Goal: Transaction & Acquisition: Purchase product/service

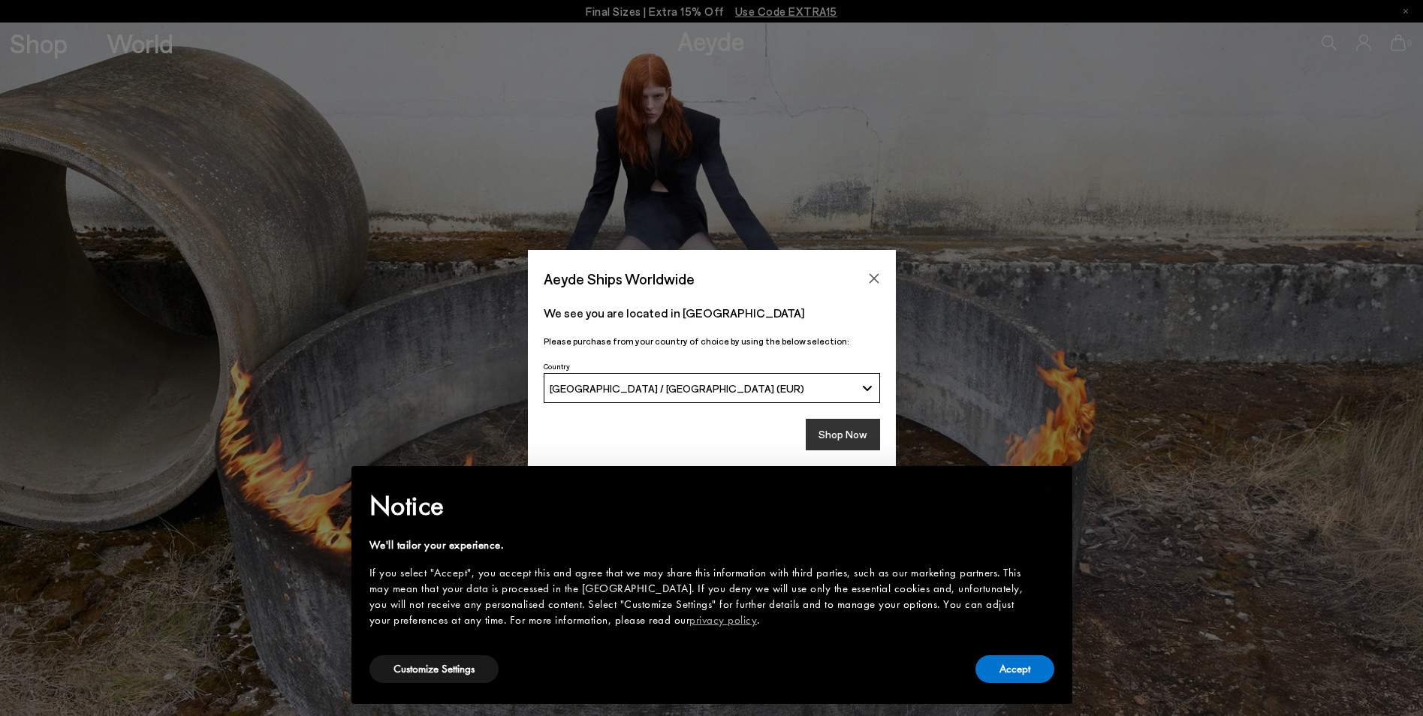
click at [833, 435] on button "Shop Now" at bounding box center [843, 435] width 74 height 32
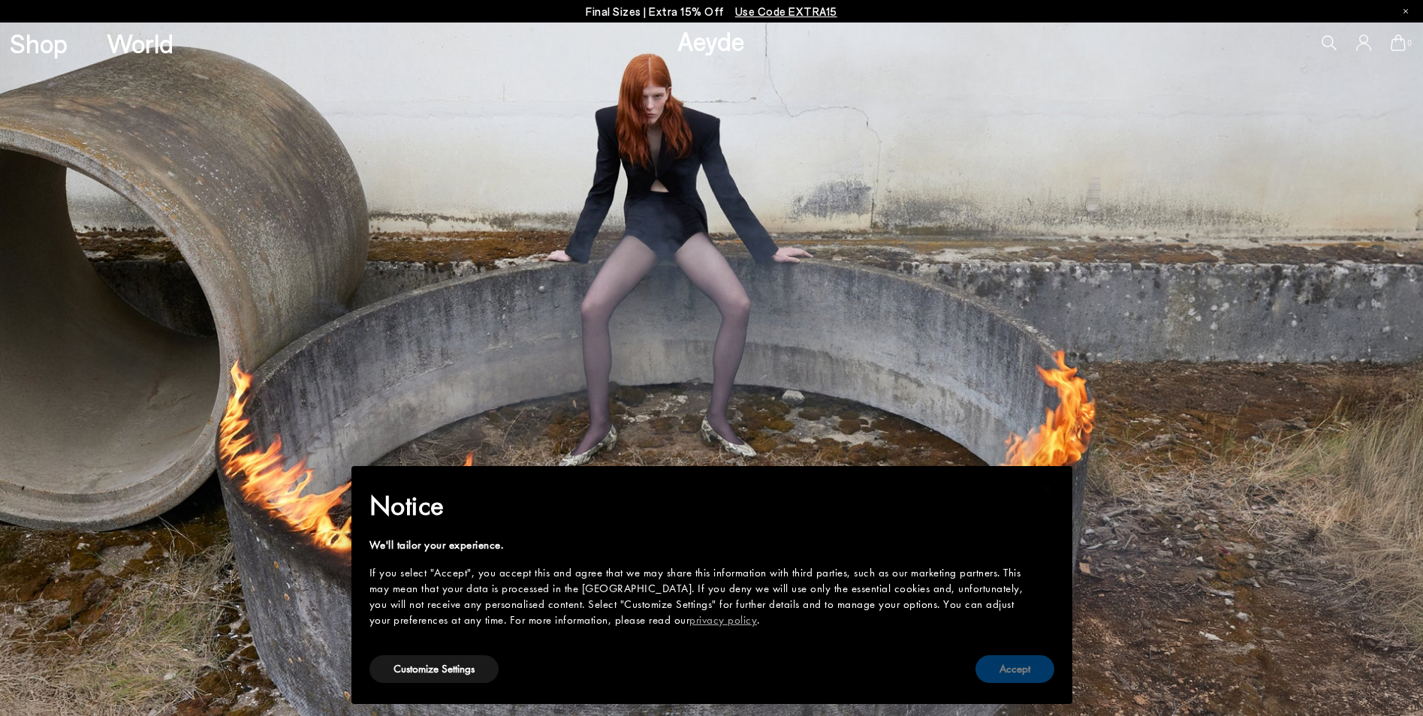
click at [989, 667] on button "Accept" at bounding box center [1014, 669] width 79 height 28
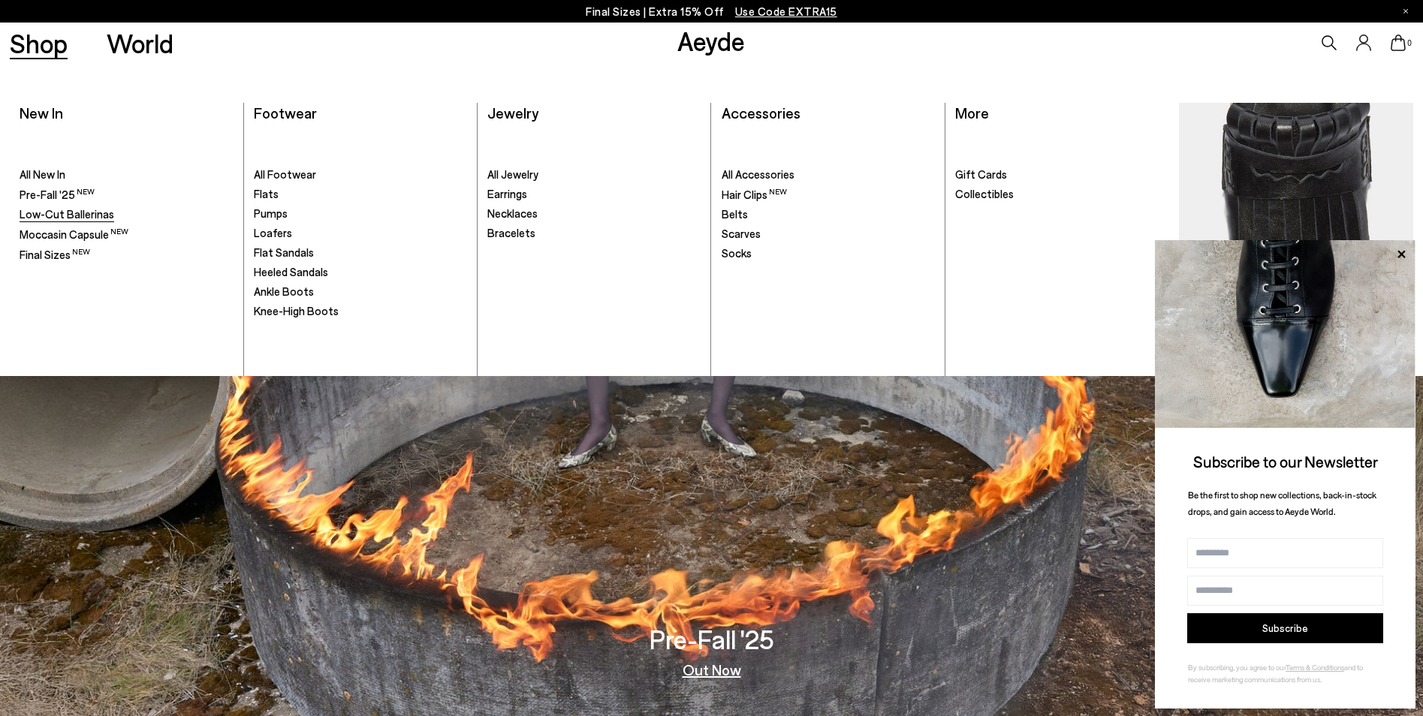
click at [67, 218] on span "Low-Cut Ballerinas" at bounding box center [67, 214] width 95 height 14
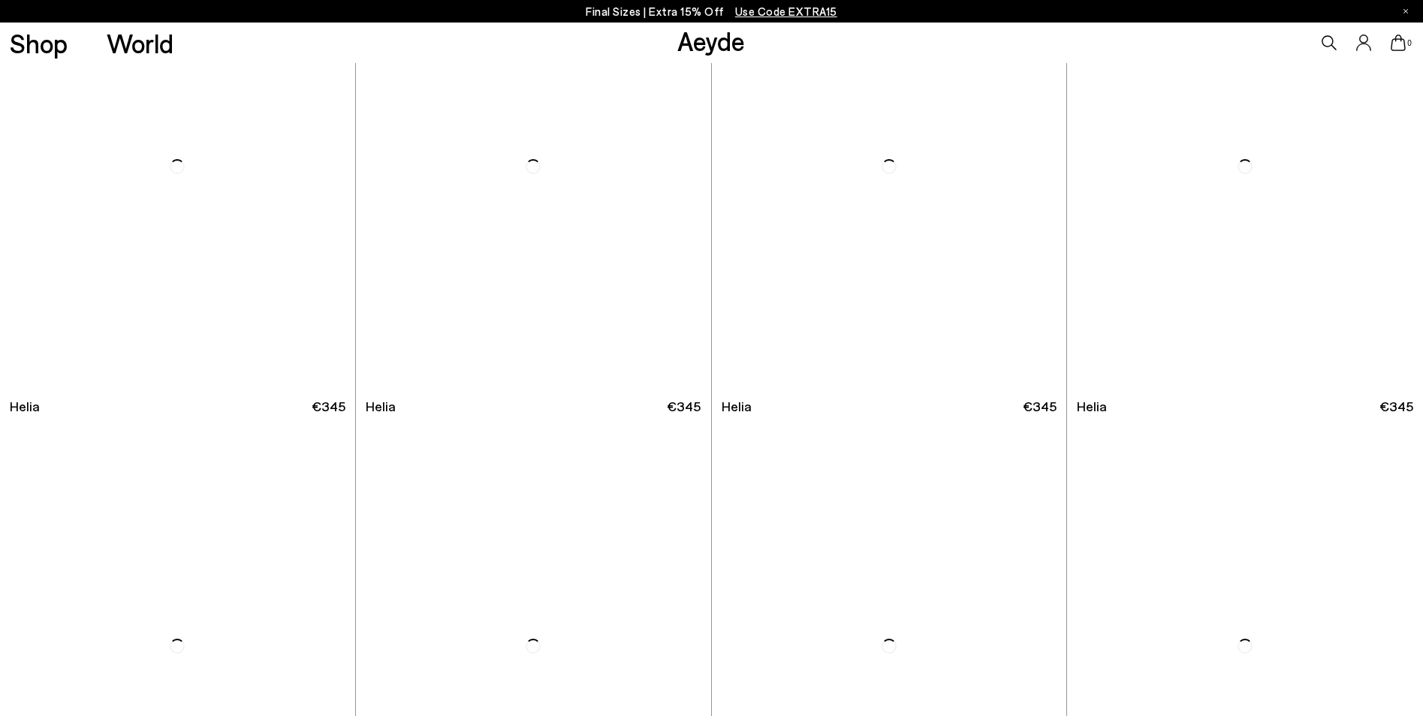
scroll to position [1201, 0]
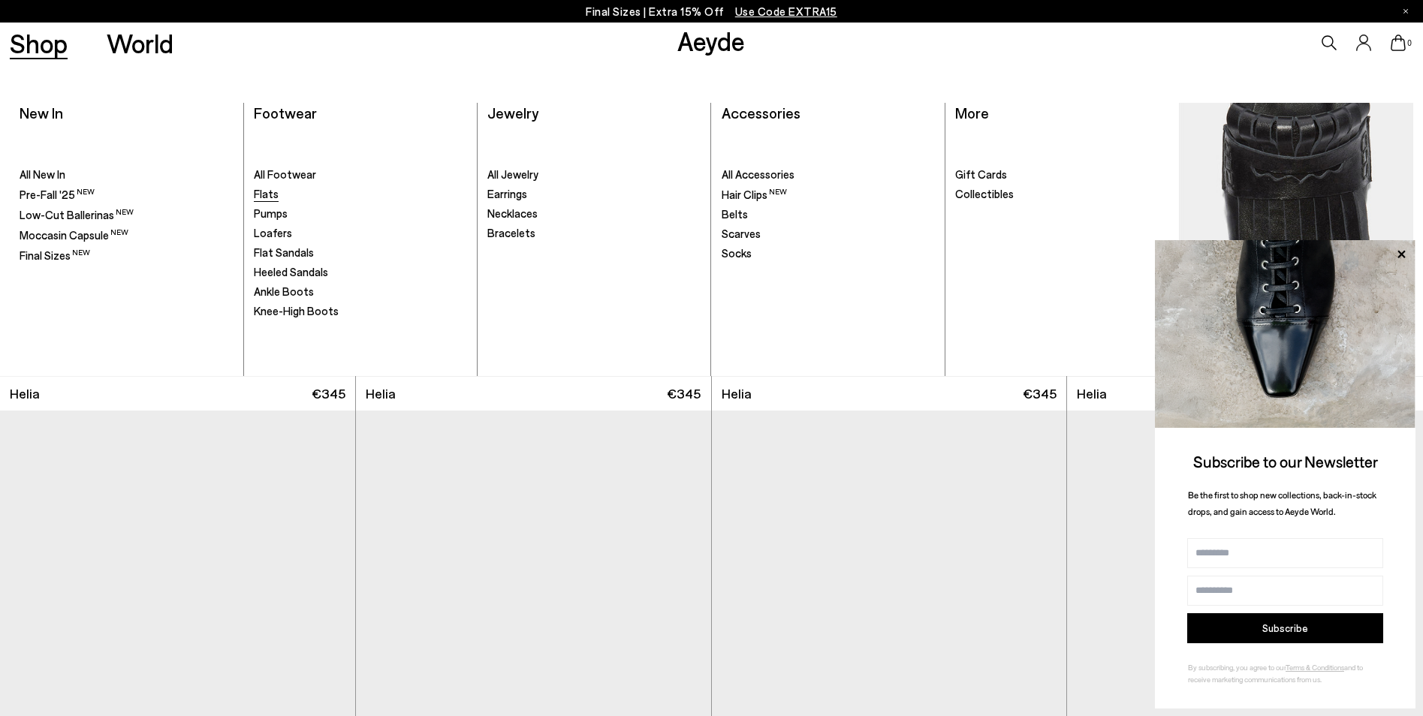
click at [261, 192] on span "Flats" at bounding box center [266, 194] width 25 height 14
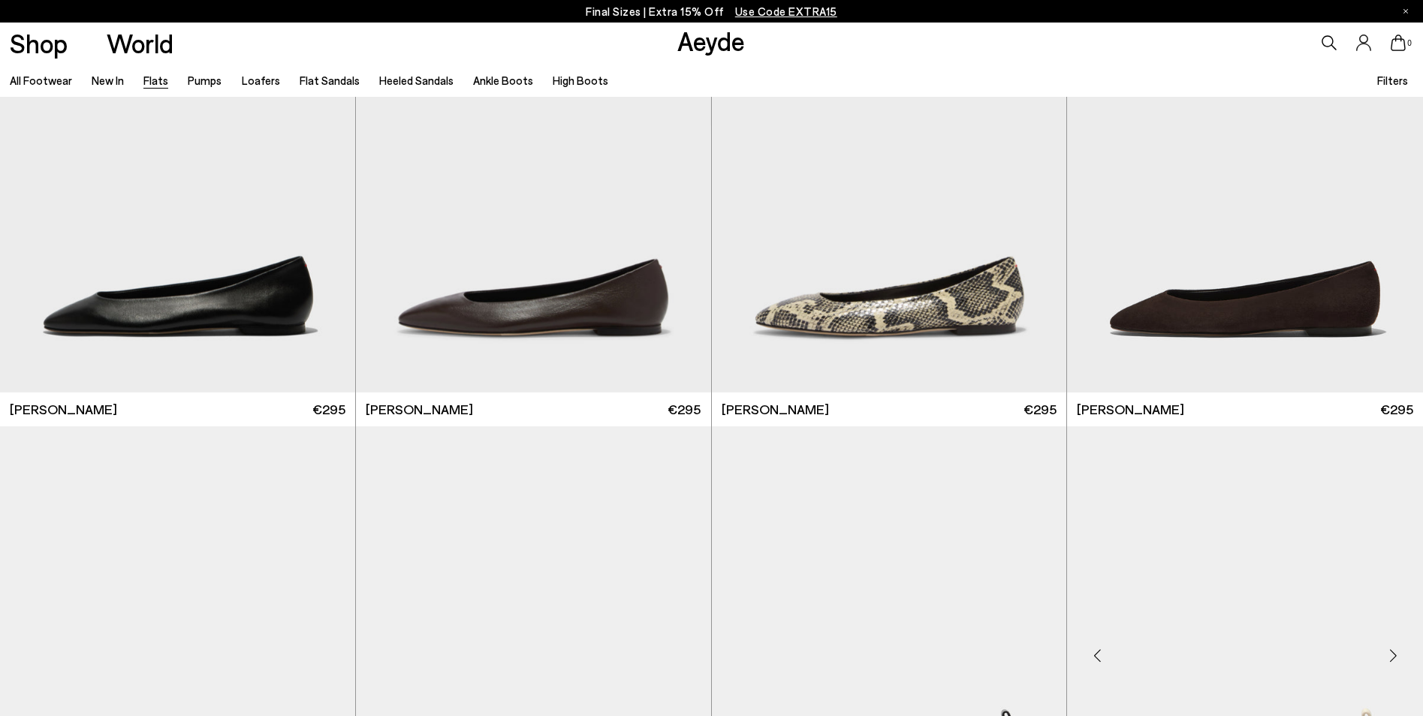
scroll to position [75, 0]
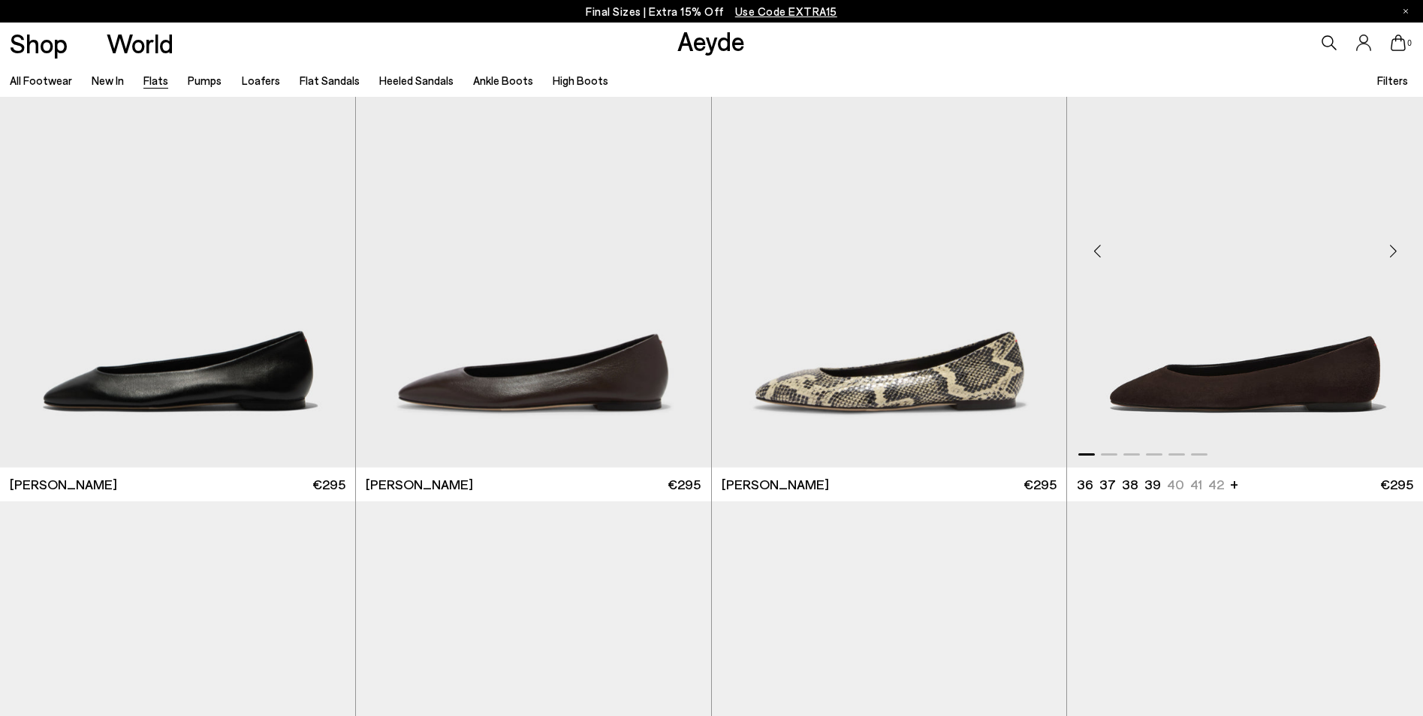
click at [1262, 387] on img "1 / 6" at bounding box center [1245, 245] width 356 height 446
click at [861, 373] on img "1 / 6" at bounding box center [889, 245] width 355 height 446
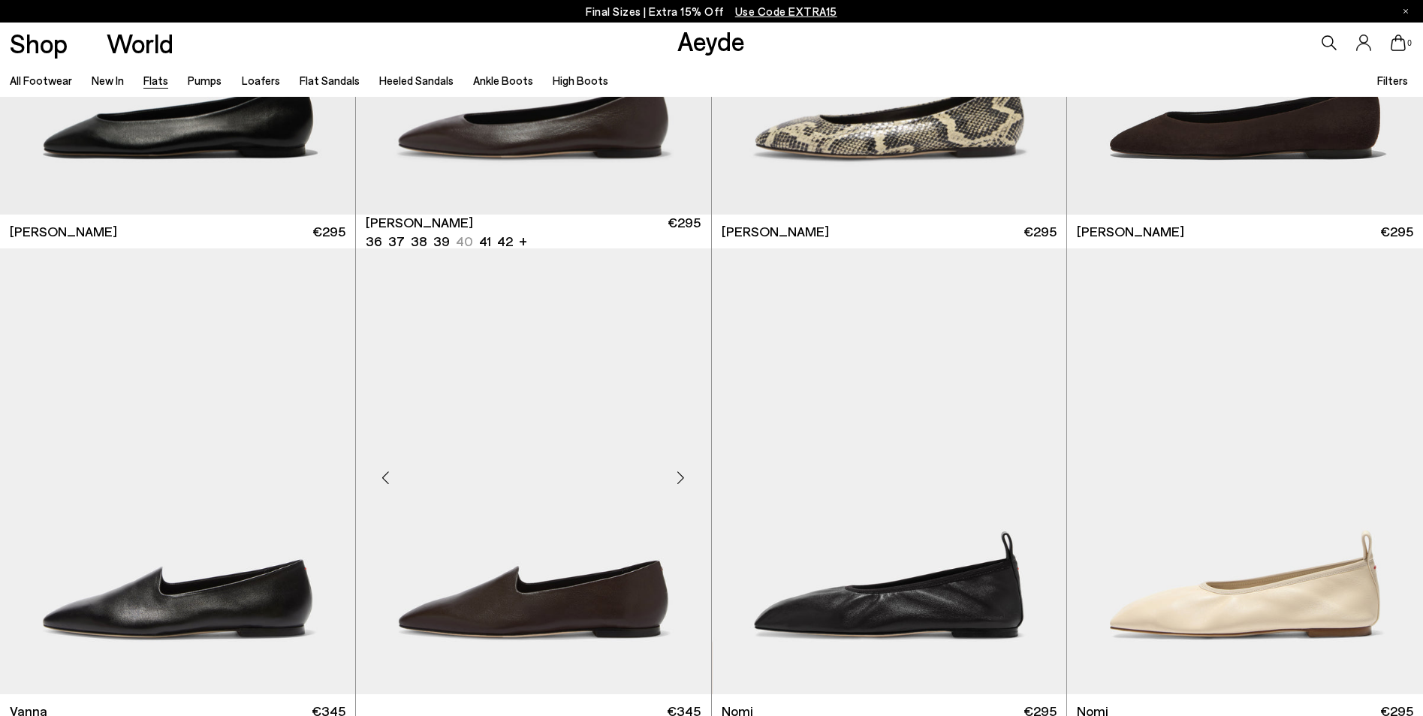
scroll to position [375, 0]
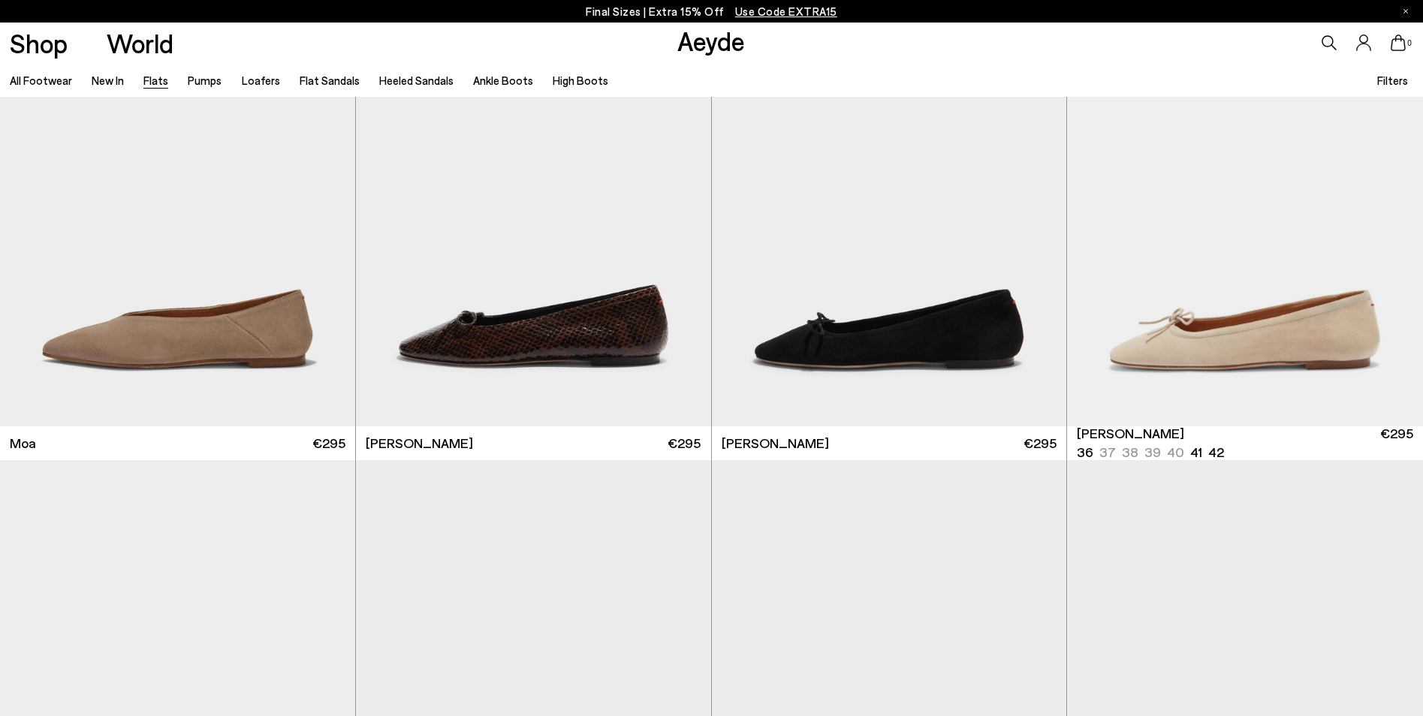
scroll to position [3604, 0]
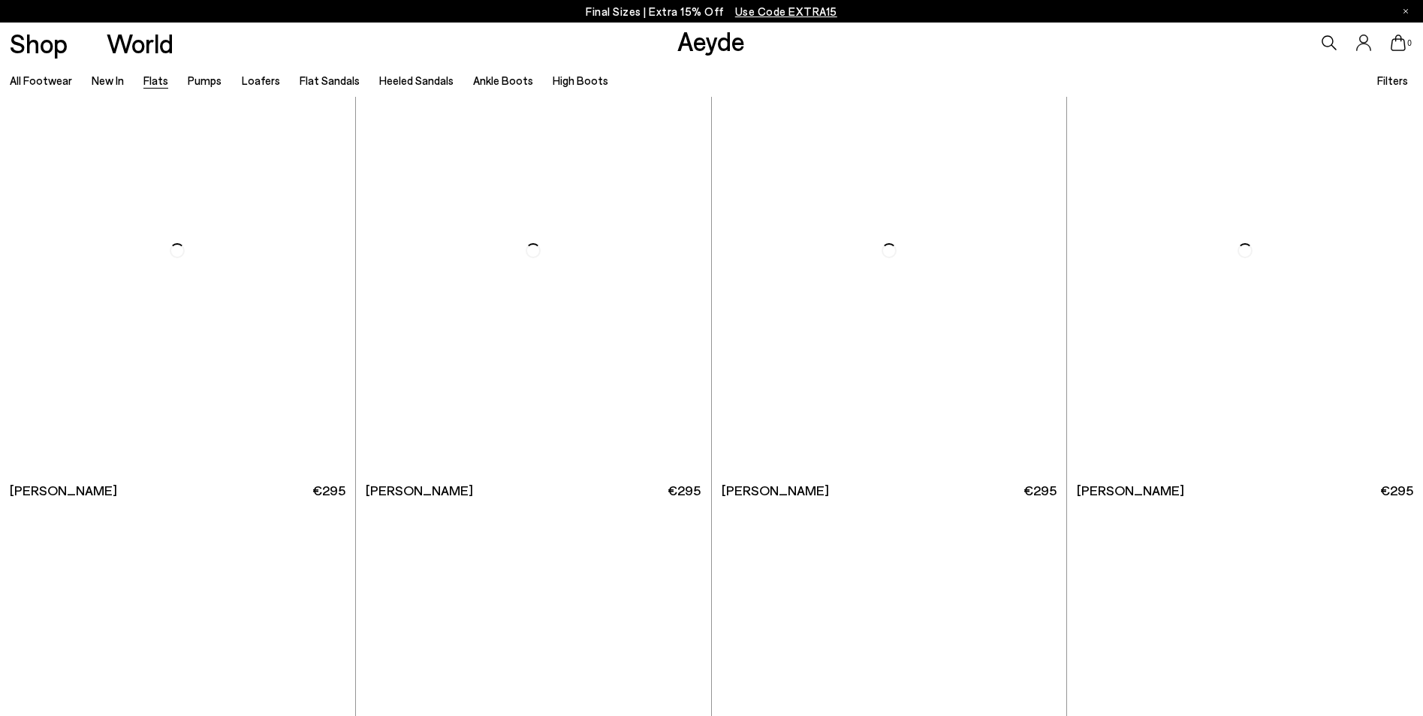
scroll to position [6757, 0]
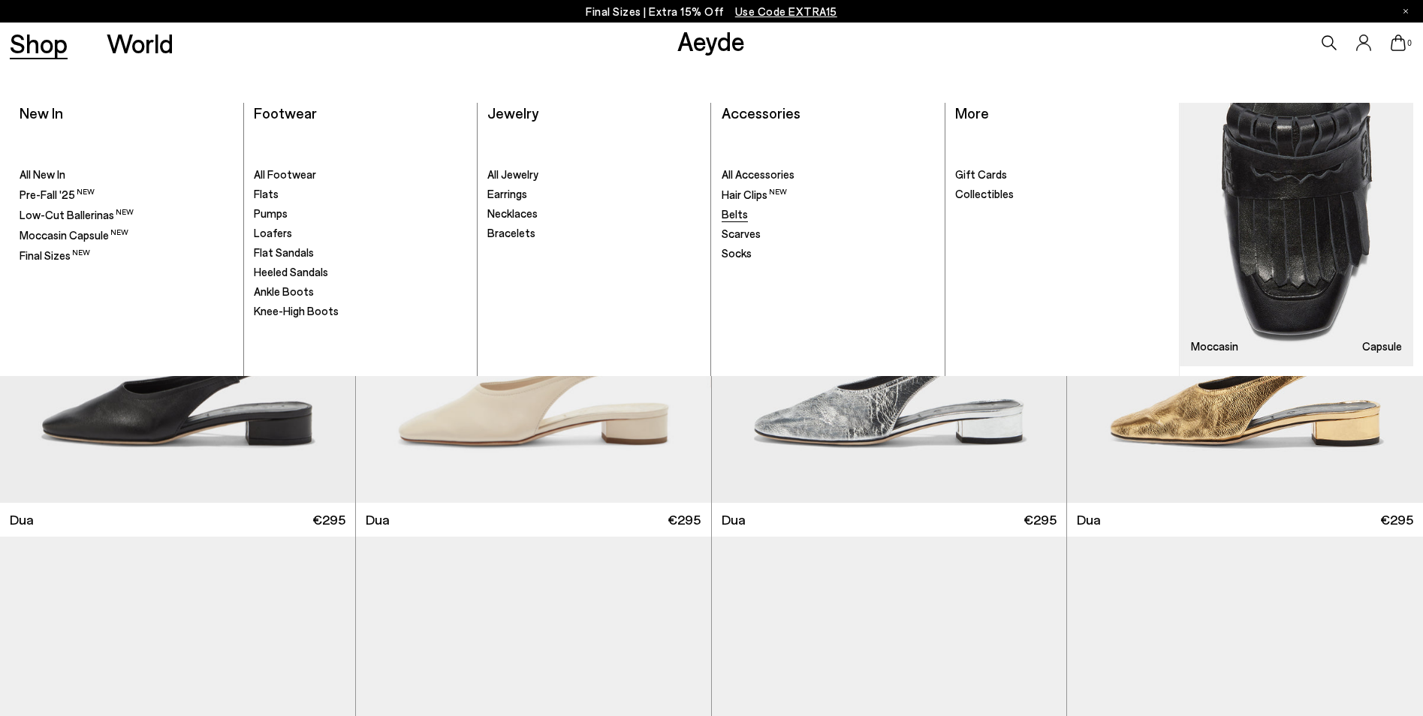
click at [744, 215] on span "Belts" at bounding box center [735, 214] width 26 height 14
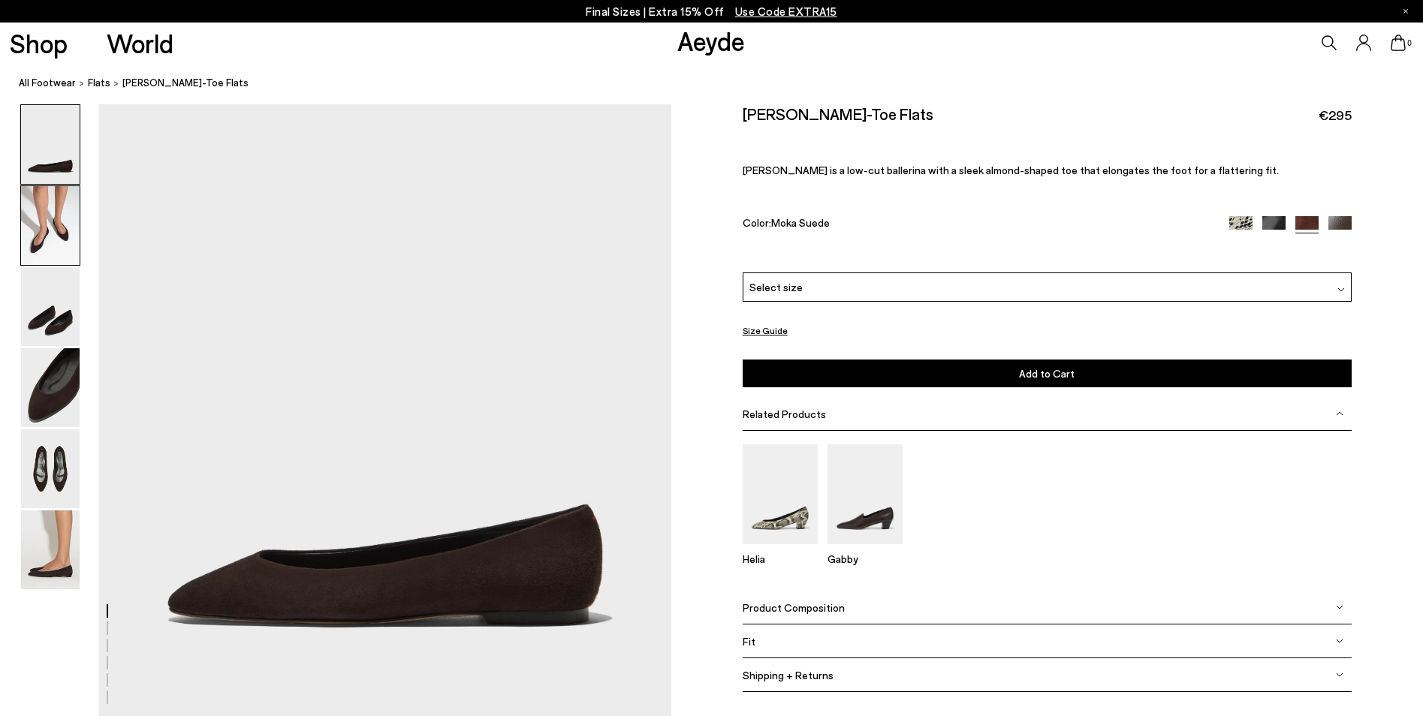
click at [31, 243] on img at bounding box center [50, 225] width 59 height 79
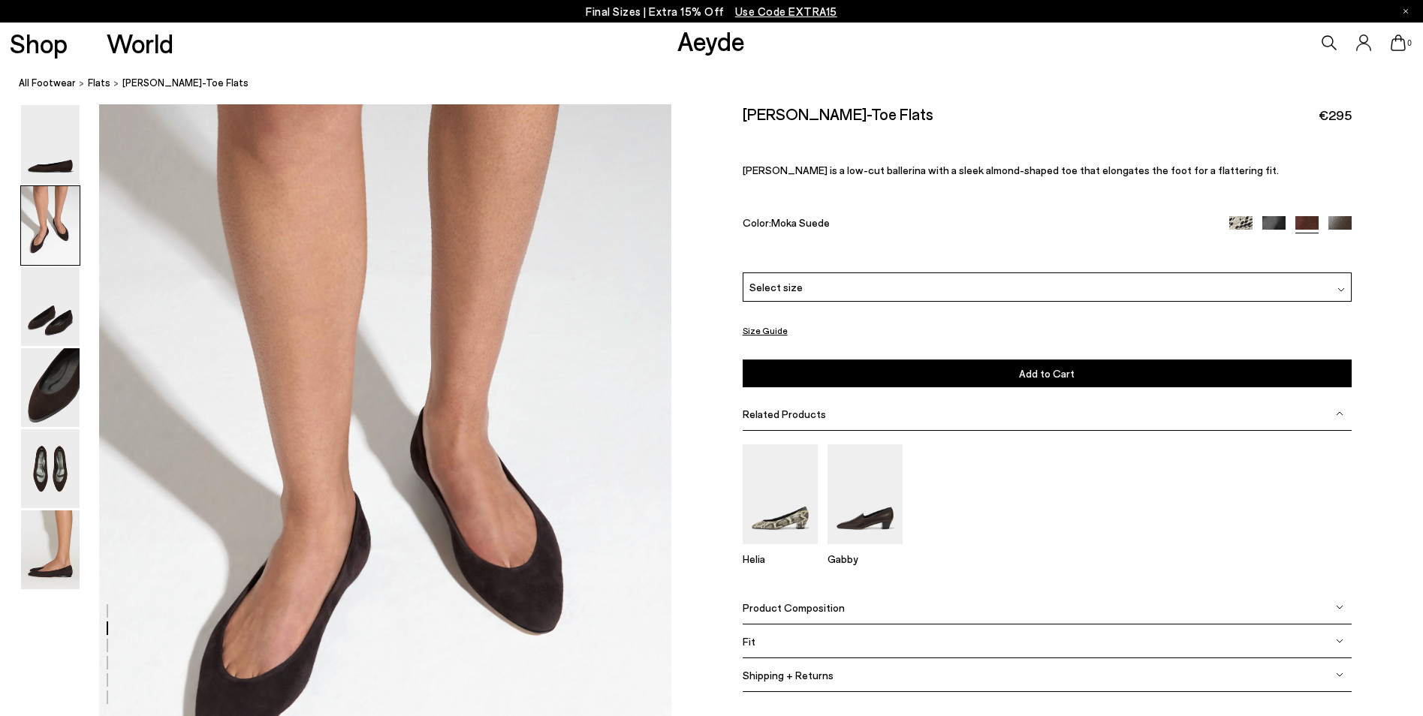
scroll to position [616, 0]
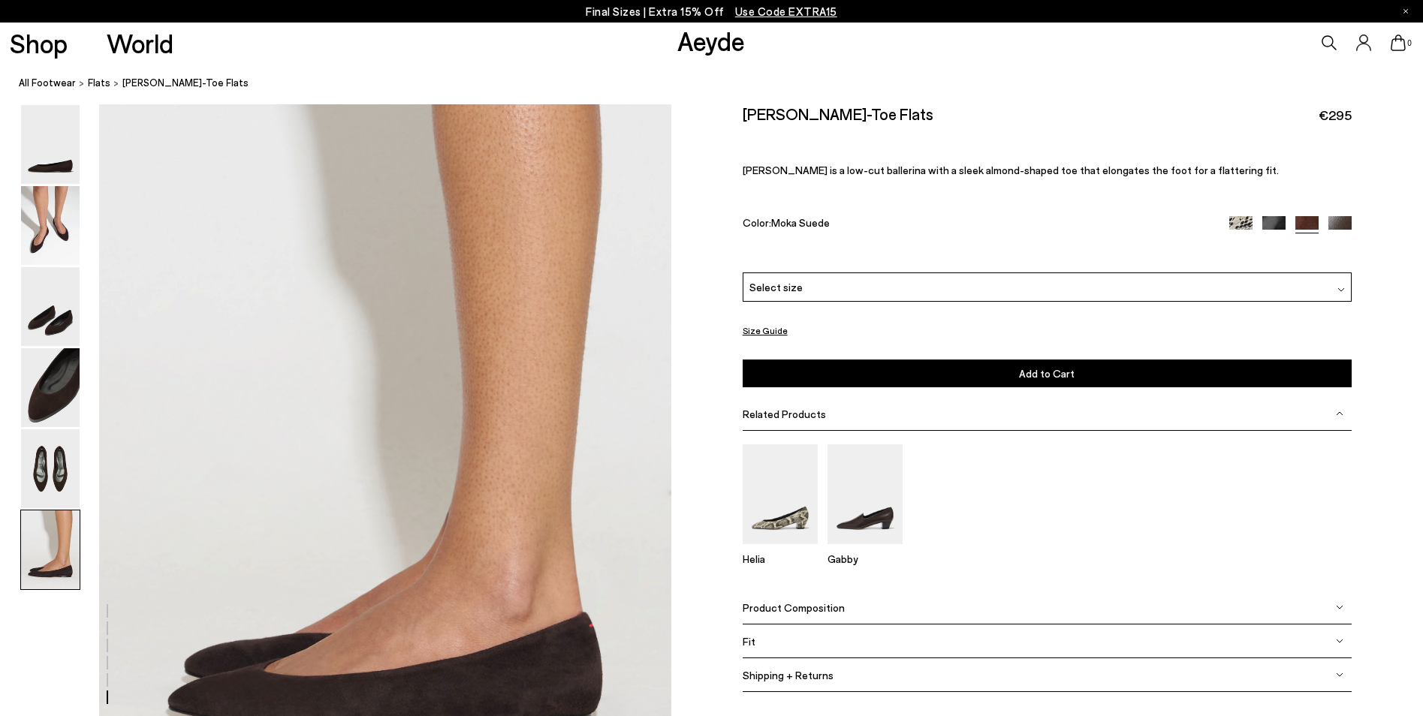
scroll to position [4069, 0]
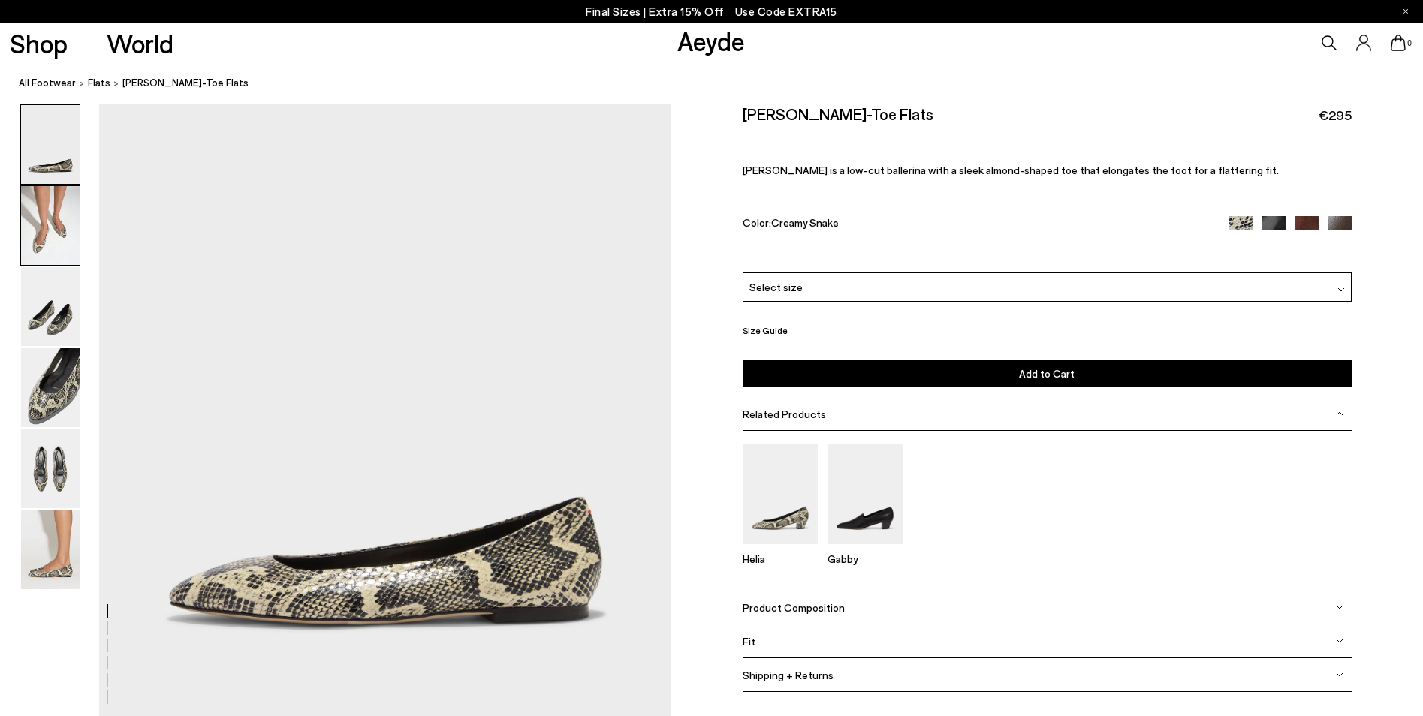
click at [55, 257] on img at bounding box center [50, 225] width 59 height 79
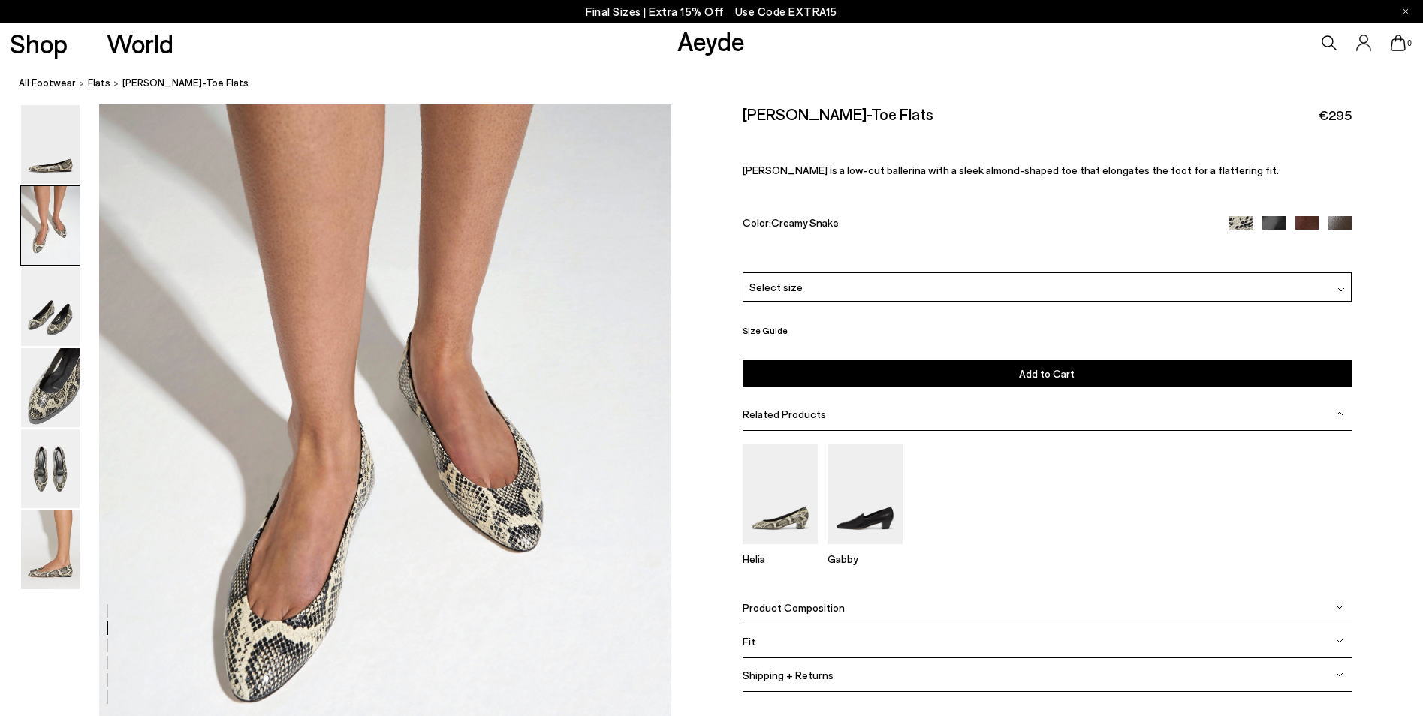
scroll to position [691, 0]
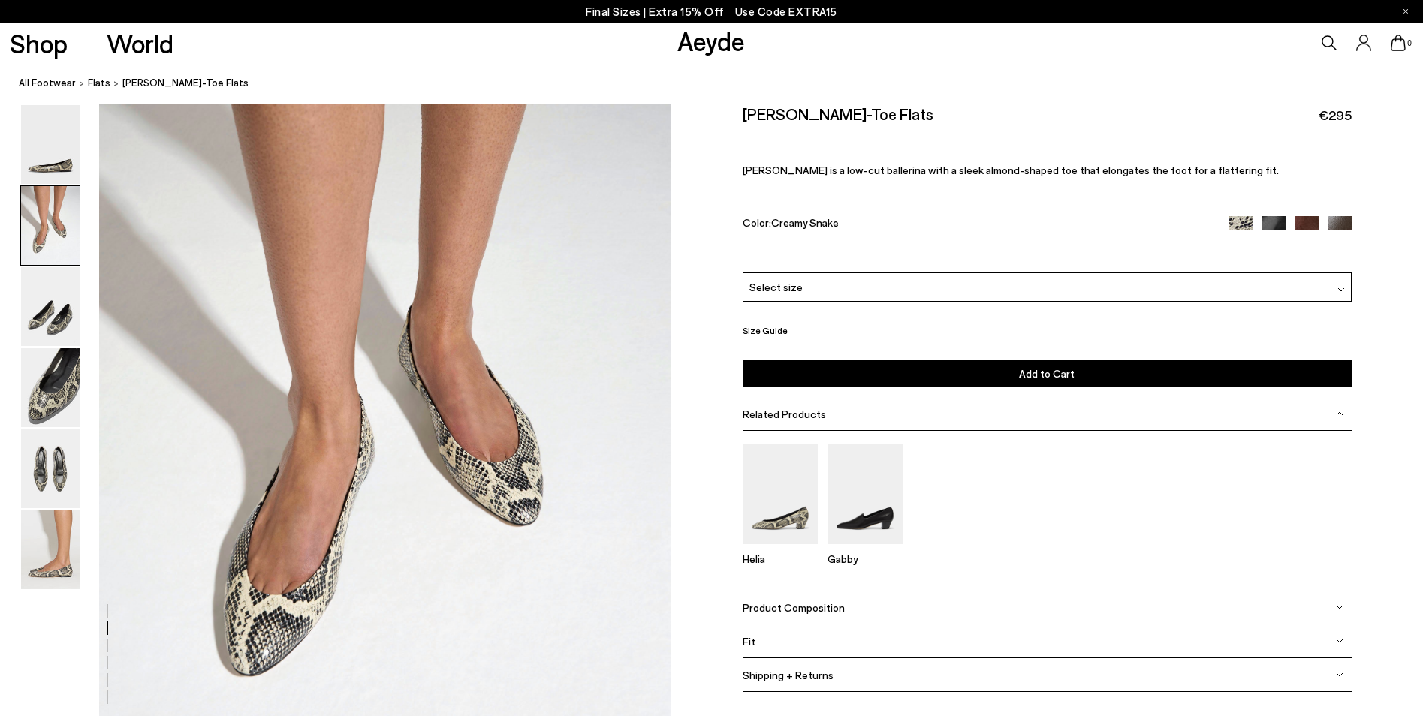
click at [796, 291] on span "Select size" at bounding box center [775, 287] width 53 height 16
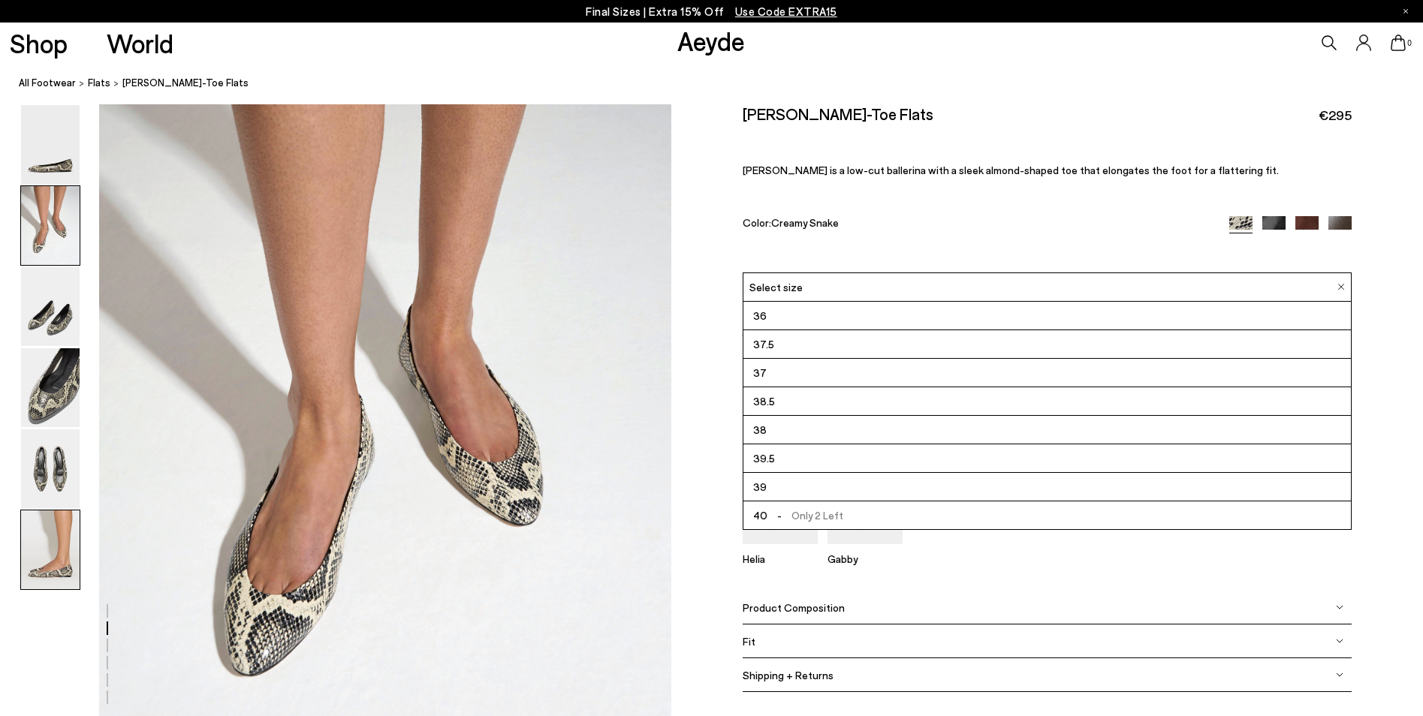
click at [69, 574] on img at bounding box center [50, 550] width 59 height 79
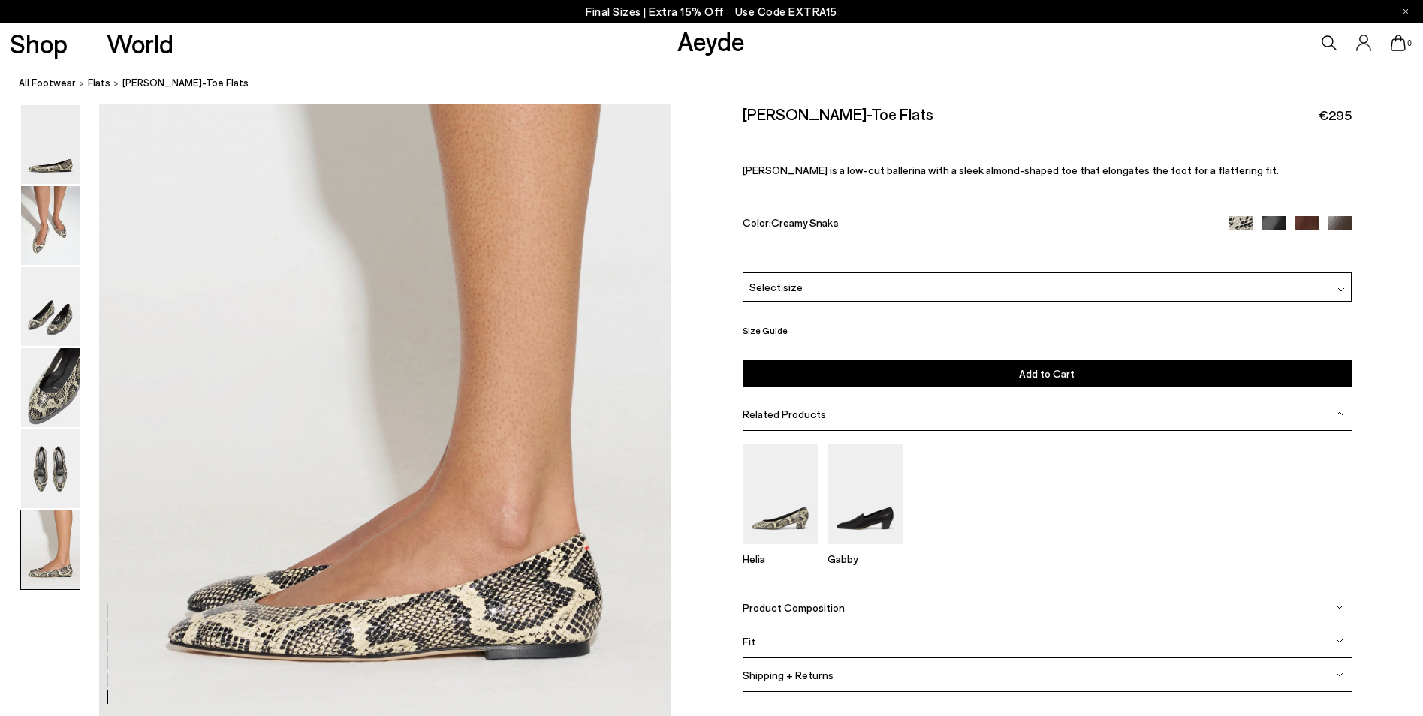
scroll to position [3778, 0]
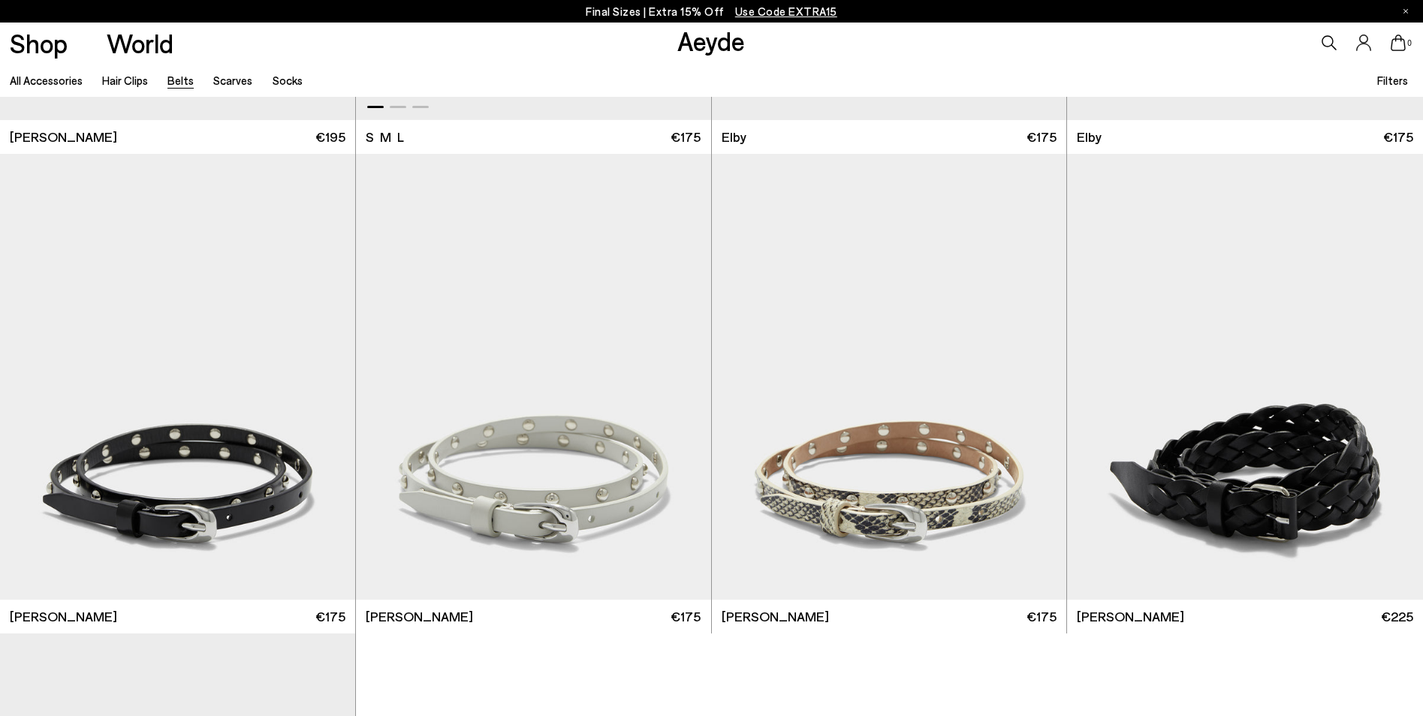
scroll to position [2403, 0]
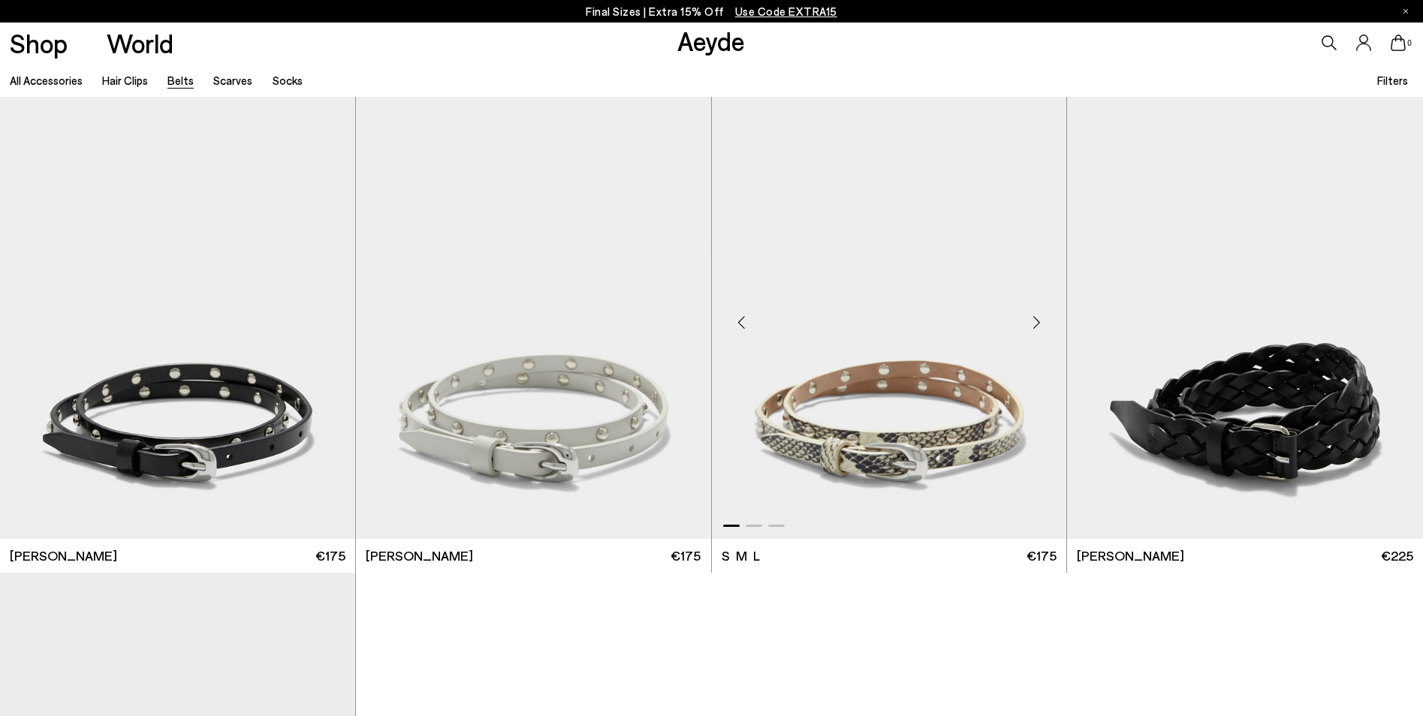
click at [893, 452] on img "1 / 3" at bounding box center [889, 316] width 355 height 446
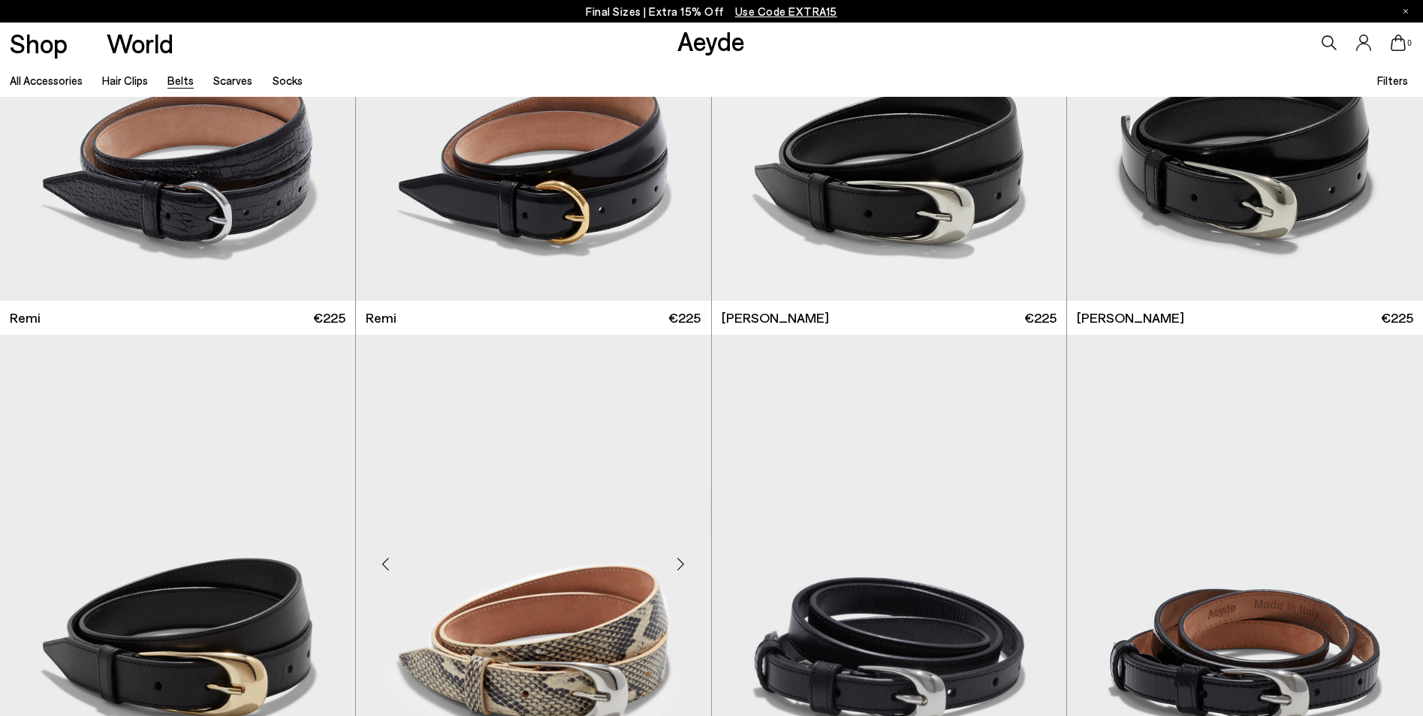
scroll to position [1502, 0]
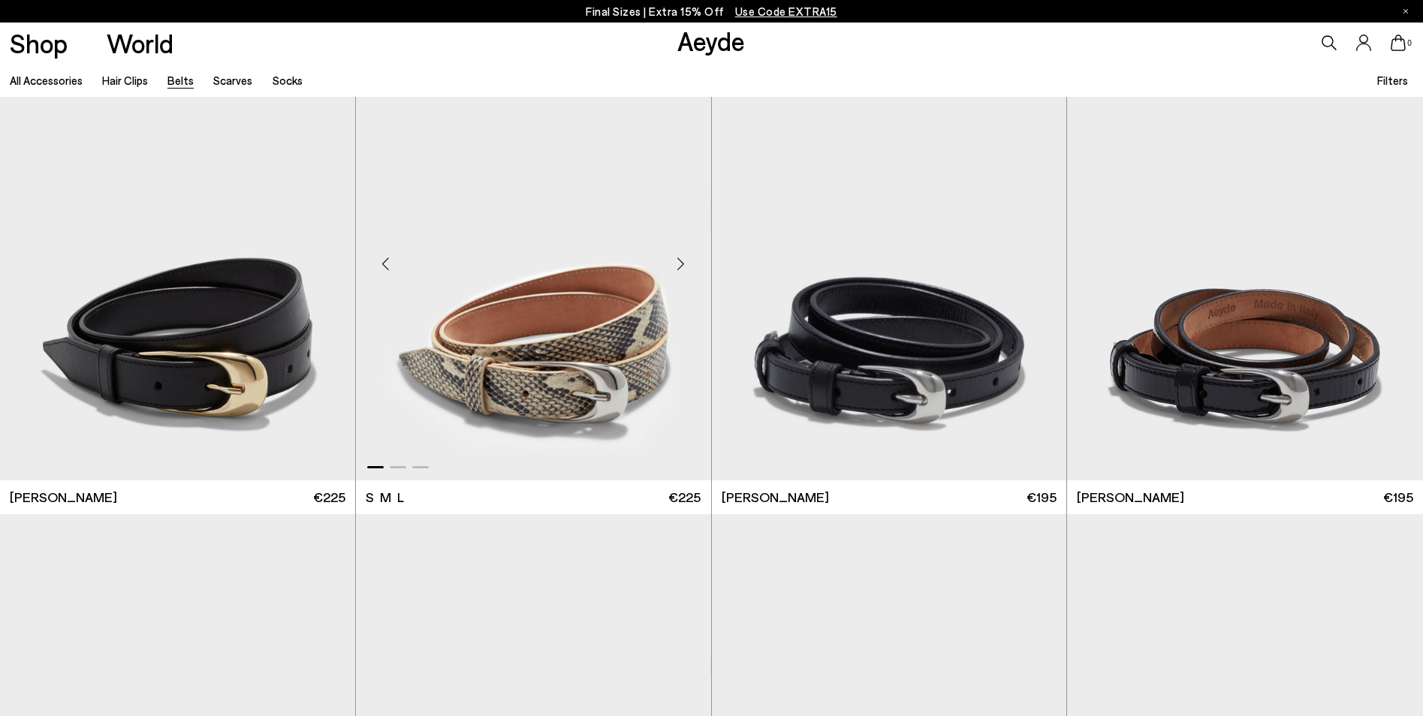
click at [558, 400] on img "1 / 3" at bounding box center [533, 258] width 355 height 446
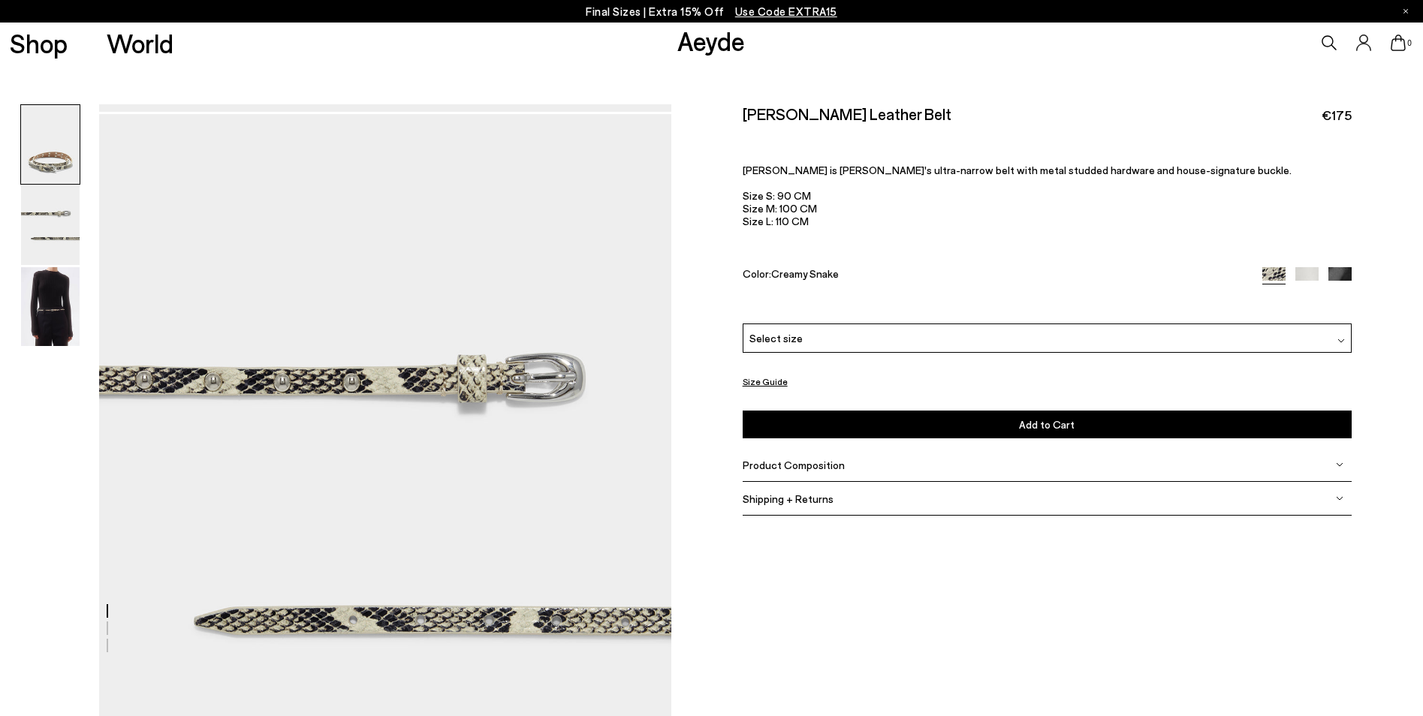
scroll to position [375, 0]
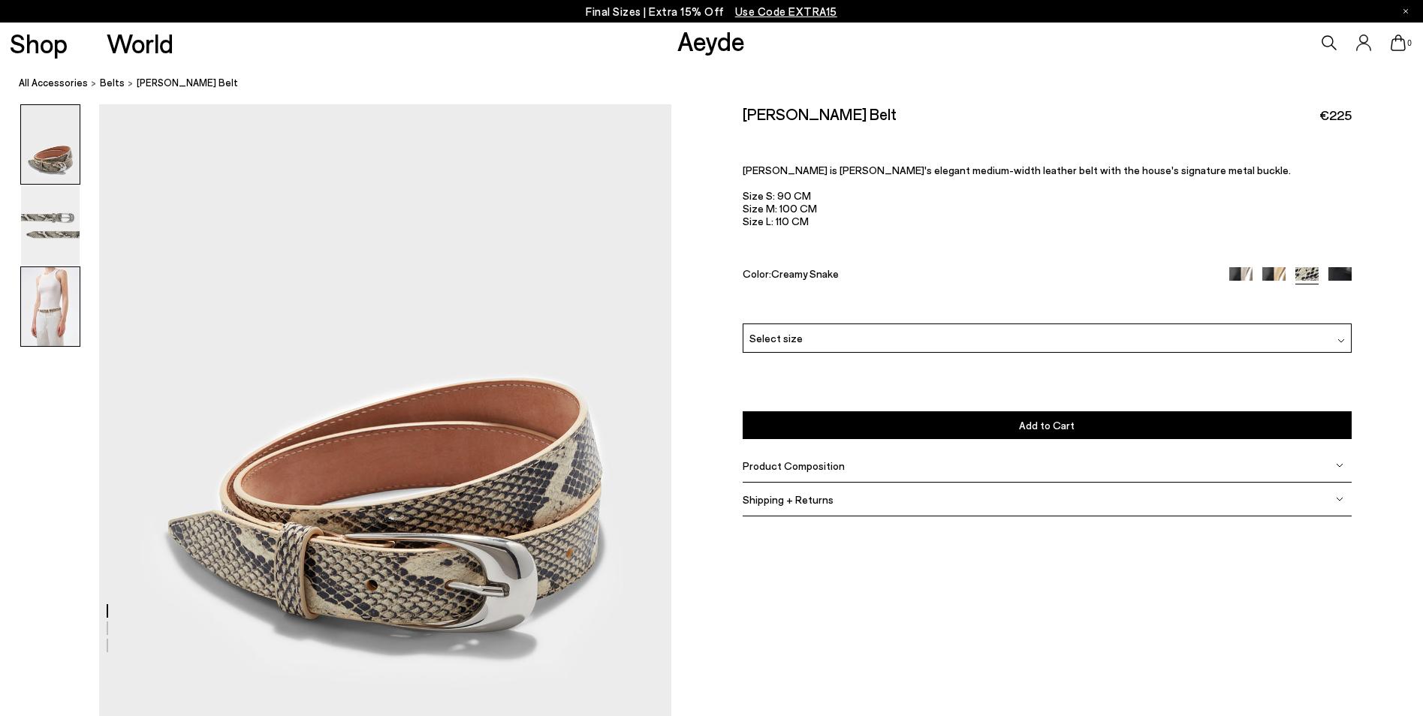
click at [53, 304] on img at bounding box center [50, 306] width 59 height 79
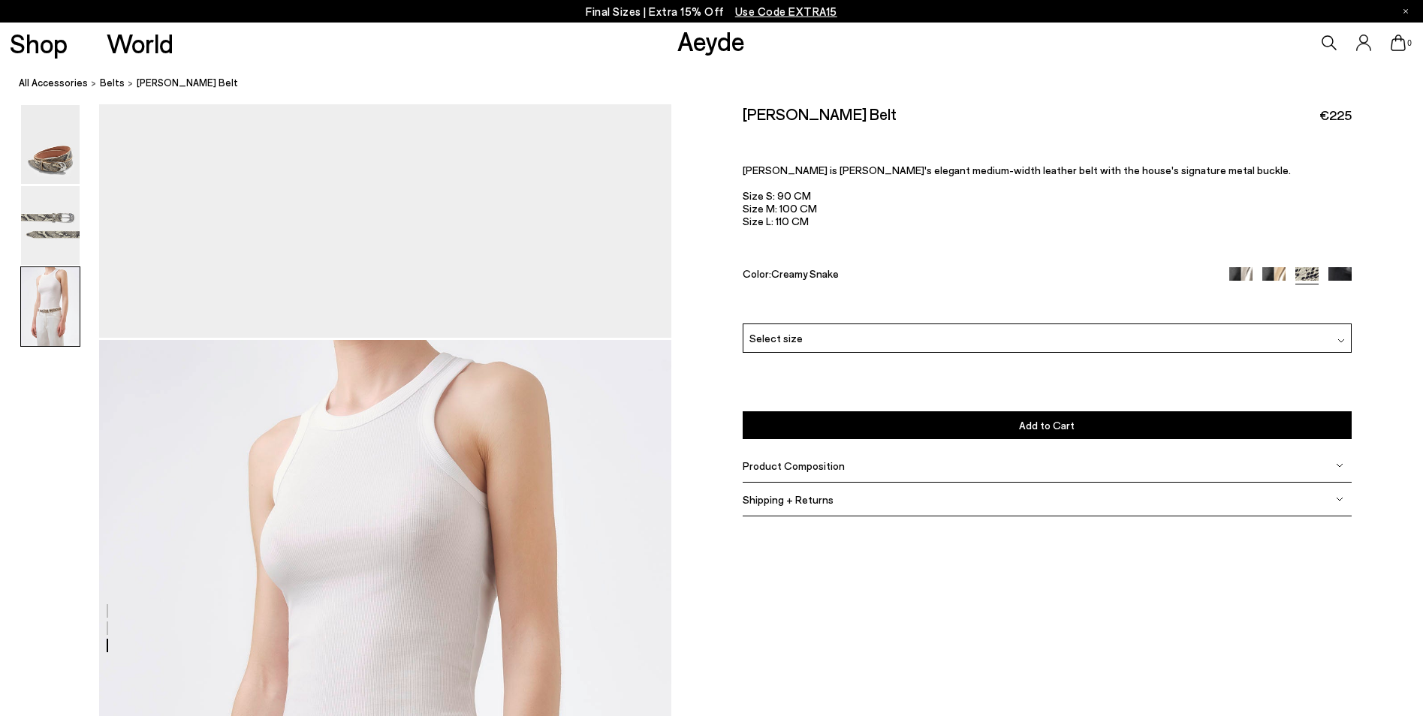
scroll to position [1484, 0]
